Goal: Information Seeking & Learning: Understand process/instructions

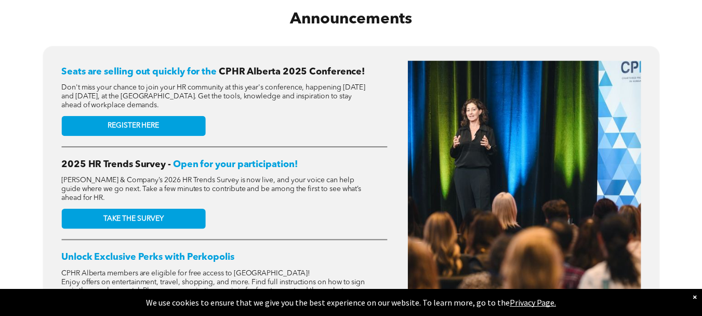
scroll to position [398, 0]
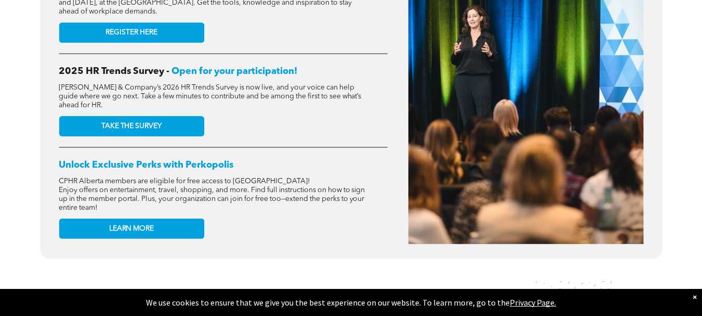
scroll to position [0, 0]
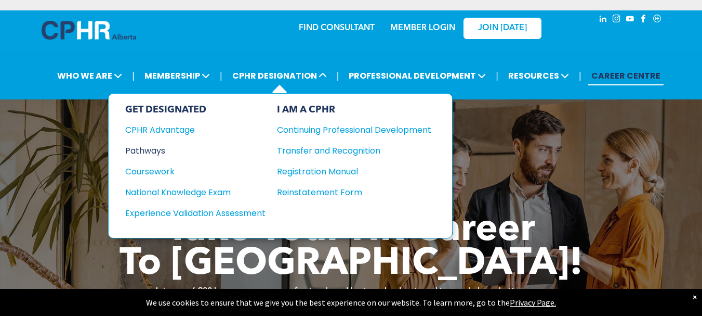
click at [163, 148] on div "Pathways" at bounding box center [188, 150] width 126 height 13
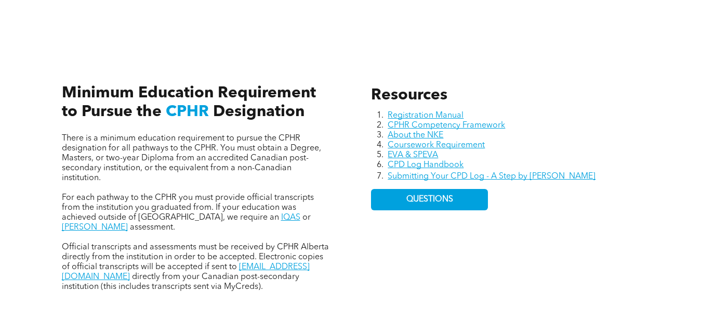
scroll to position [424, 0]
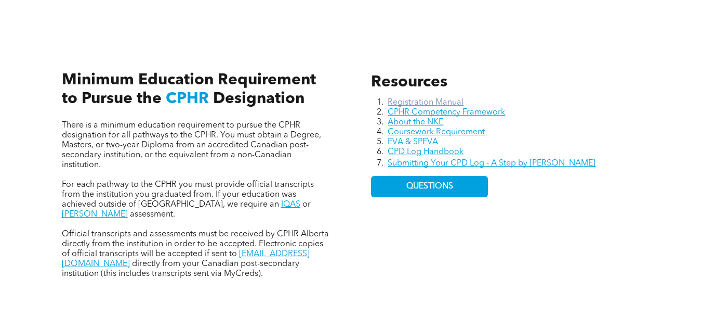
click at [432, 103] on link "Registration Manual" at bounding box center [426, 102] width 76 height 8
